Goal: Navigation & Orientation: Find specific page/section

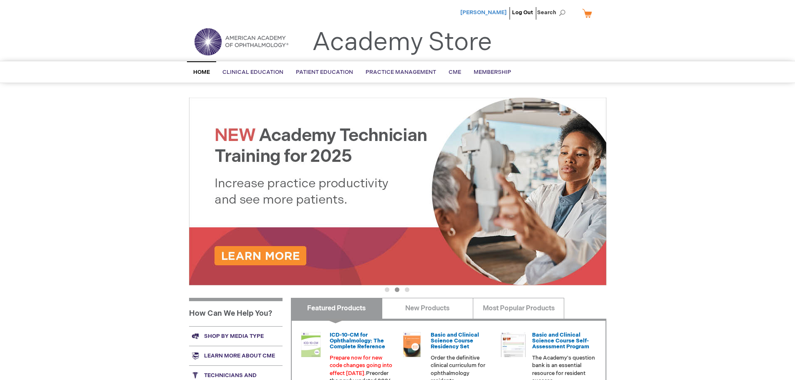
click at [493, 10] on span "[PERSON_NAME]" at bounding box center [483, 12] width 46 height 7
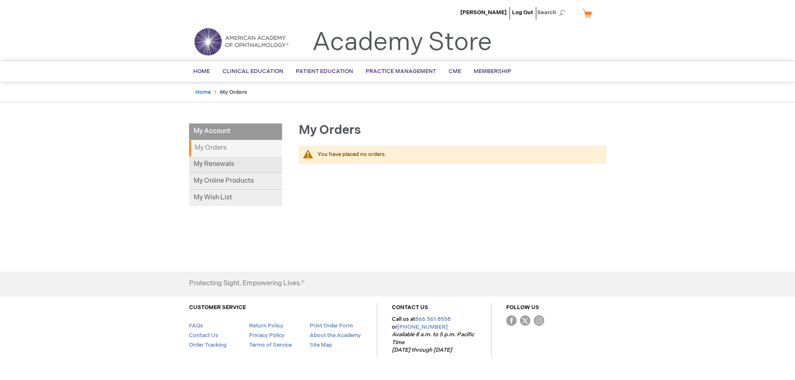
click at [219, 163] on link "My Renewals" at bounding box center [235, 165] width 93 height 17
click at [230, 178] on link "My Online Products" at bounding box center [235, 181] width 93 height 17
click at [695, 129] on div "Rodika Kozhokar Log Out Search My Cart CLOSE RECENTLY ADDED ITEM(S) Close There…" at bounding box center [397, 202] width 795 height 404
click at [483, 10] on span "[PERSON_NAME]" at bounding box center [483, 12] width 46 height 7
click at [248, 39] on img at bounding box center [241, 42] width 100 height 30
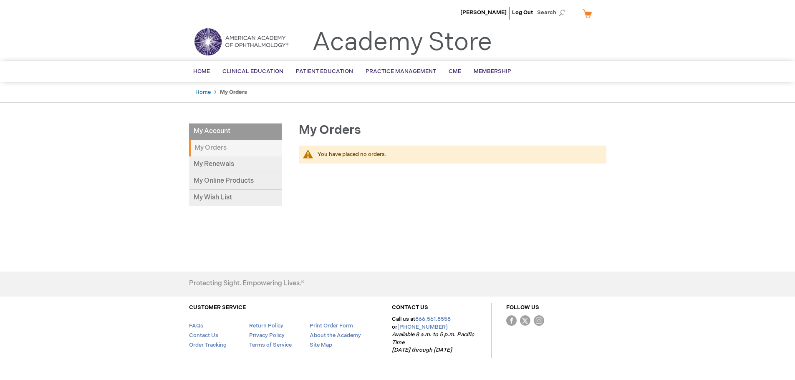
click at [218, 44] on img at bounding box center [241, 42] width 100 height 30
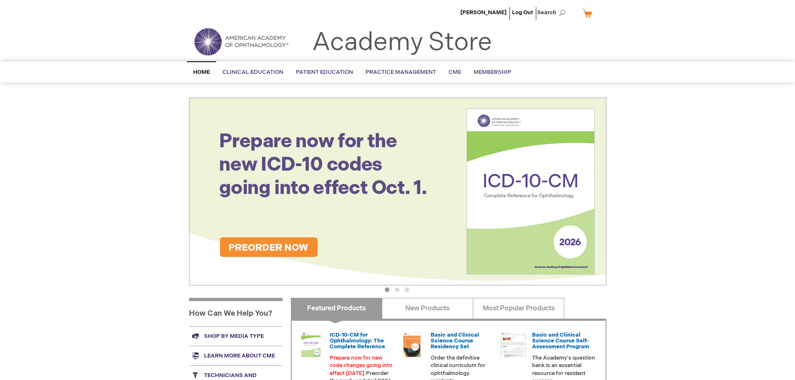
click at [708, 153] on div "Rodika Kozhokar Log Out Search My Cart CLOSE RECENTLY ADDED ITEM(S) Close There…" at bounding box center [397, 297] width 795 height 595
